Goal: Find specific page/section: Find specific page/section

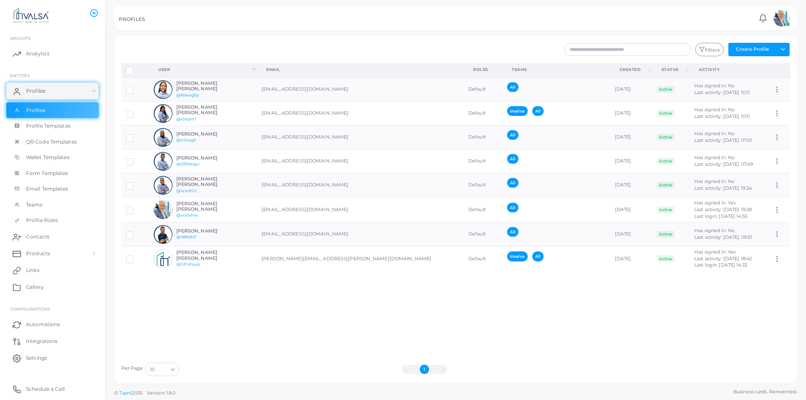
click at [285, 323] on div "Disconnect Profiles Delete Profile Show Selections Download QRs User (Click to …" at bounding box center [456, 210] width 678 height 295
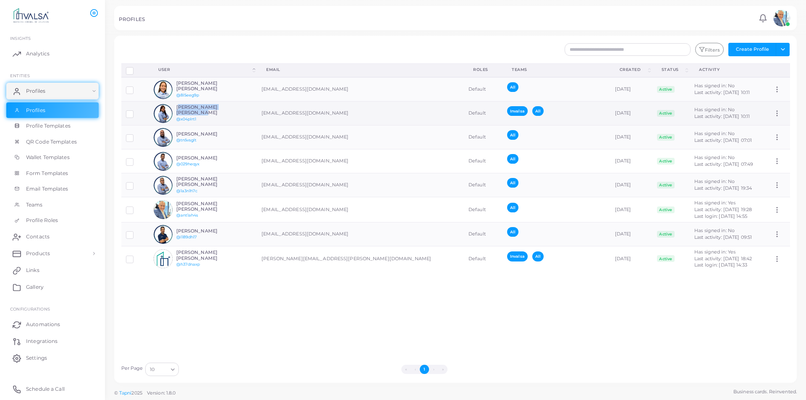
drag, startPoint x: 241, startPoint y: 110, endPoint x: 179, endPoint y: 107, distance: 62.6
click at [179, 107] on td "Elizabeth Millán Irineo @x04plrt1" at bounding box center [203, 114] width 108 height 24
copy h6 "[PERSON_NAME] [PERSON_NAME]"
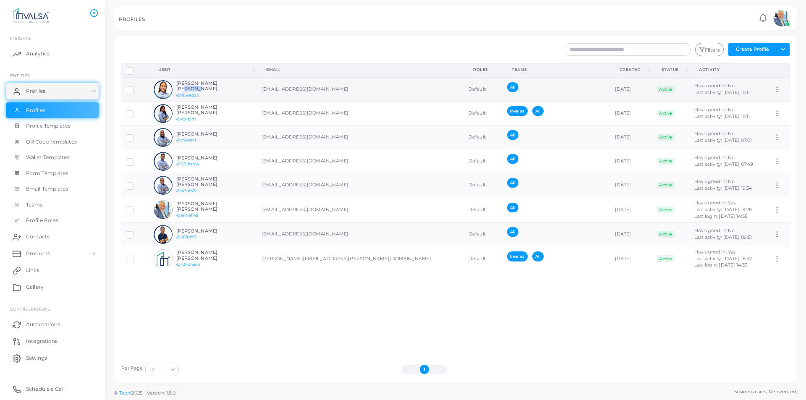
drag, startPoint x: 224, startPoint y: 84, endPoint x: 217, endPoint y: 86, distance: 6.9
click at [217, 84] on h6 "[PERSON_NAME] [PERSON_NAME]" at bounding box center [207, 86] width 62 height 11
drag, startPoint x: 201, startPoint y: 88, endPoint x: 289, endPoint y: 103, distance: 89.0
click at [178, 81] on div "Diana Areli Rodríguez Valverde @8l5eeg9p" at bounding box center [196, 89] width 84 height 19
copy h6 "[PERSON_NAME] [PERSON_NAME]"
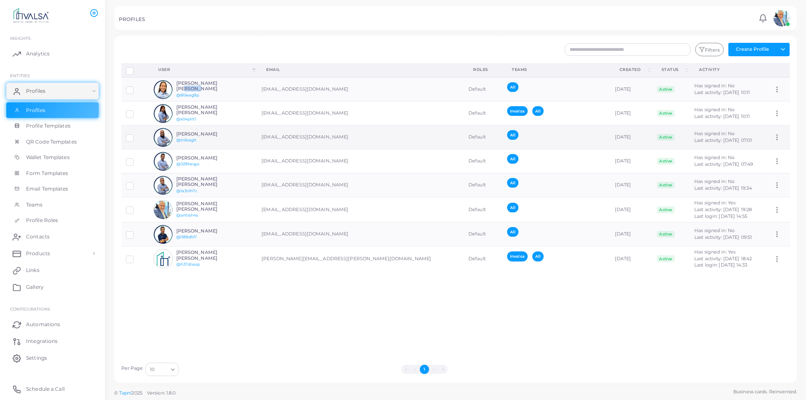
drag, startPoint x: 231, startPoint y: 133, endPoint x: 178, endPoint y: 136, distance: 53.4
click at [178, 136] on div "Fernando Mier García @tn5vsglt" at bounding box center [196, 137] width 84 height 19
copy h6 "[PERSON_NAME]"
drag, startPoint x: 203, startPoint y: 160, endPoint x: 179, endPoint y: 156, distance: 23.8
click at [179, 156] on h6 "[PERSON_NAME]" at bounding box center [207, 157] width 62 height 5
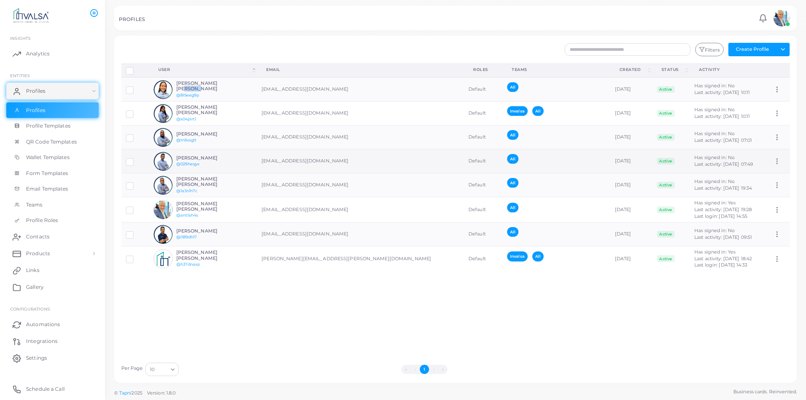
copy h6 "[PERSON_NAME]"
drag, startPoint x: 207, startPoint y: 185, endPoint x: 178, endPoint y: 181, distance: 28.9
click at [178, 181] on h6 "[PERSON_NAME] [PERSON_NAME]" at bounding box center [207, 181] width 62 height 11
copy h6 "[PERSON_NAME] [PERSON_NAME]"
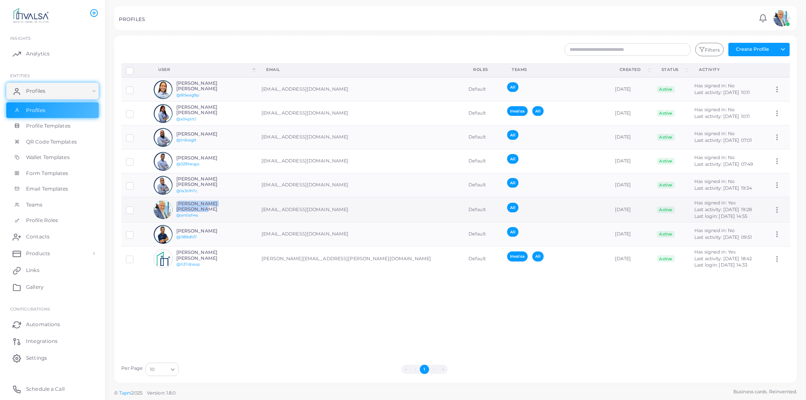
drag, startPoint x: 240, startPoint y: 206, endPoint x: 170, endPoint y: 221, distance: 71.4
click at [179, 207] on h6 "[PERSON_NAME] [PERSON_NAME]" at bounding box center [207, 206] width 62 height 11
copy h6 "[PERSON_NAME] [PERSON_NAME]"
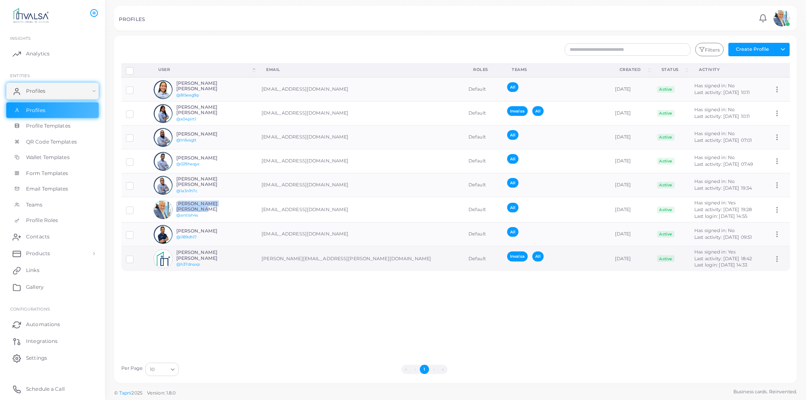
drag, startPoint x: 202, startPoint y: 259, endPoint x: 177, endPoint y: 250, distance: 26.7
click at [177, 250] on div "Violeta Monserrat Garcia Pineda @h37dnaxp" at bounding box center [196, 258] width 84 height 19
copy h6 "[PERSON_NAME] [PERSON_NAME]"
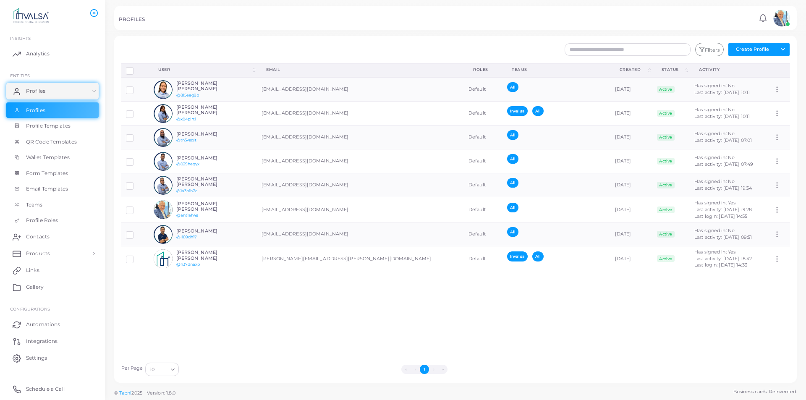
click at [296, 319] on div "Disconnect Profiles Delete Profile Show Selections Download QRs User (Click to …" at bounding box center [456, 210] width 678 height 295
